Goal: Check status

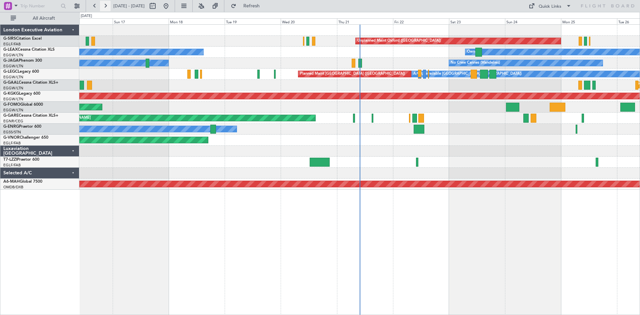
click at [103, 7] on button at bounding box center [105, 6] width 11 height 11
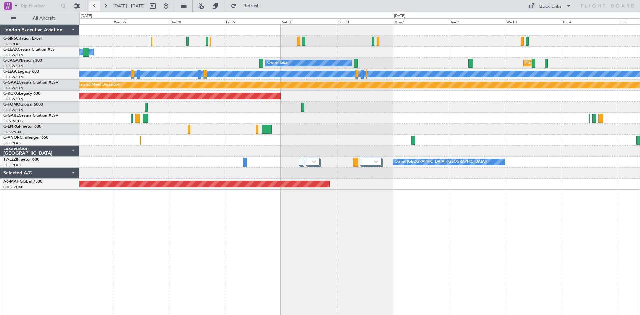
click at [91, 6] on button at bounding box center [94, 6] width 11 height 11
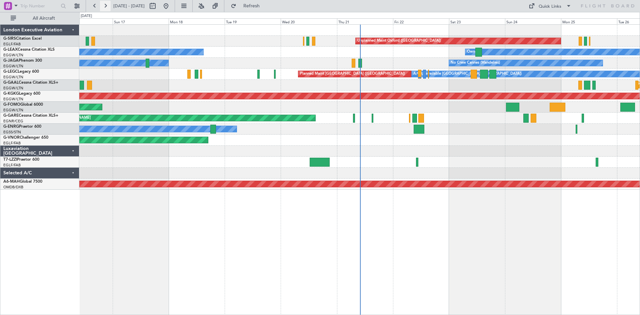
click at [108, 7] on button at bounding box center [105, 6] width 11 height 11
